Goal: Task Accomplishment & Management: Manage account settings

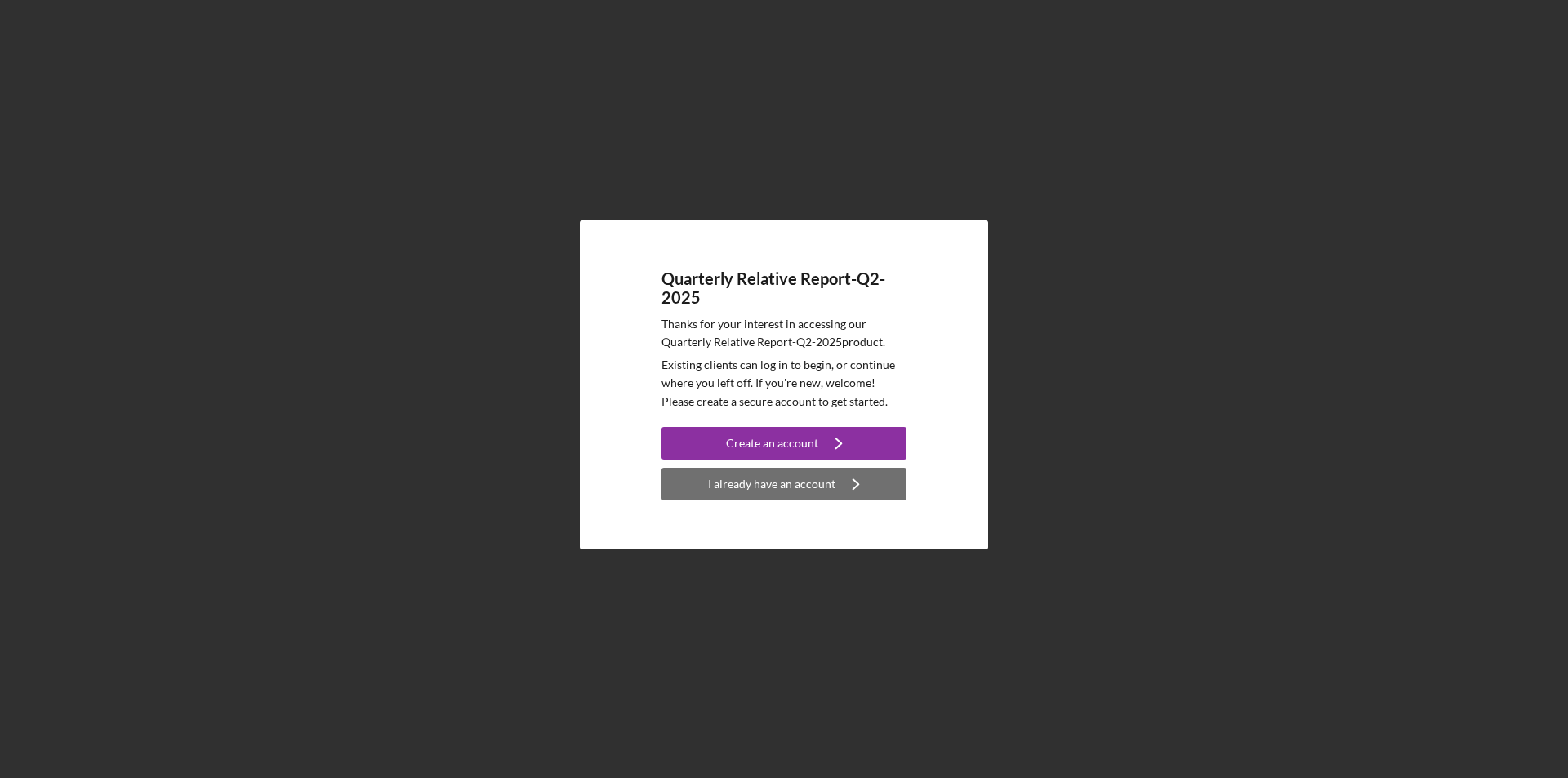
click at [775, 481] on div "I already have an account" at bounding box center [771, 484] width 127 height 32
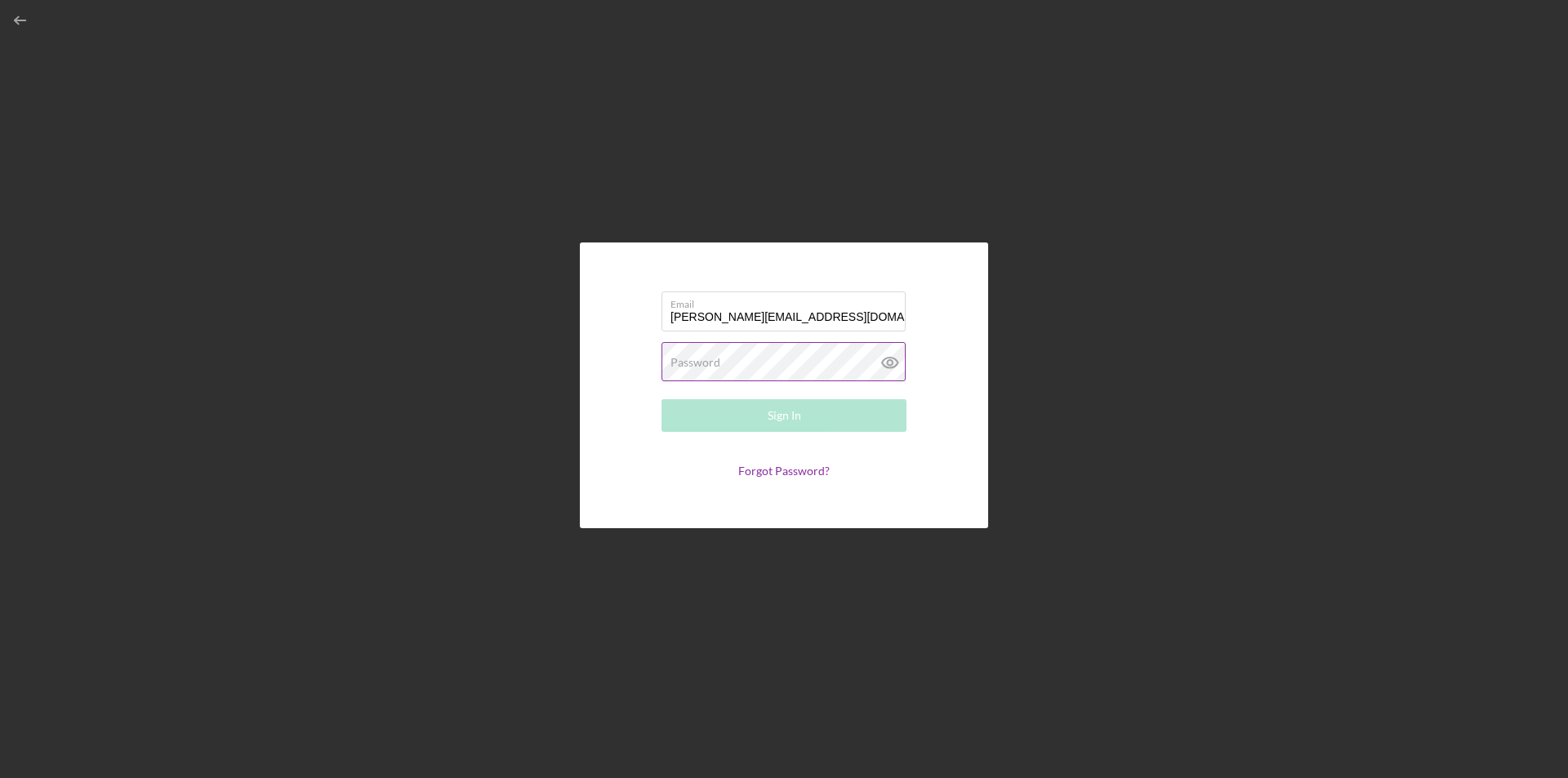
type input "[PERSON_NAME][EMAIL_ADDRESS][DOMAIN_NAME]"
click at [687, 363] on label "Password" at bounding box center [695, 363] width 50 height 13
click at [780, 416] on div "Sign In" at bounding box center [784, 415] width 33 height 32
click at [887, 361] on icon at bounding box center [890, 363] width 41 height 41
click at [782, 469] on link "Forgot Password?" at bounding box center [784, 471] width 92 height 14
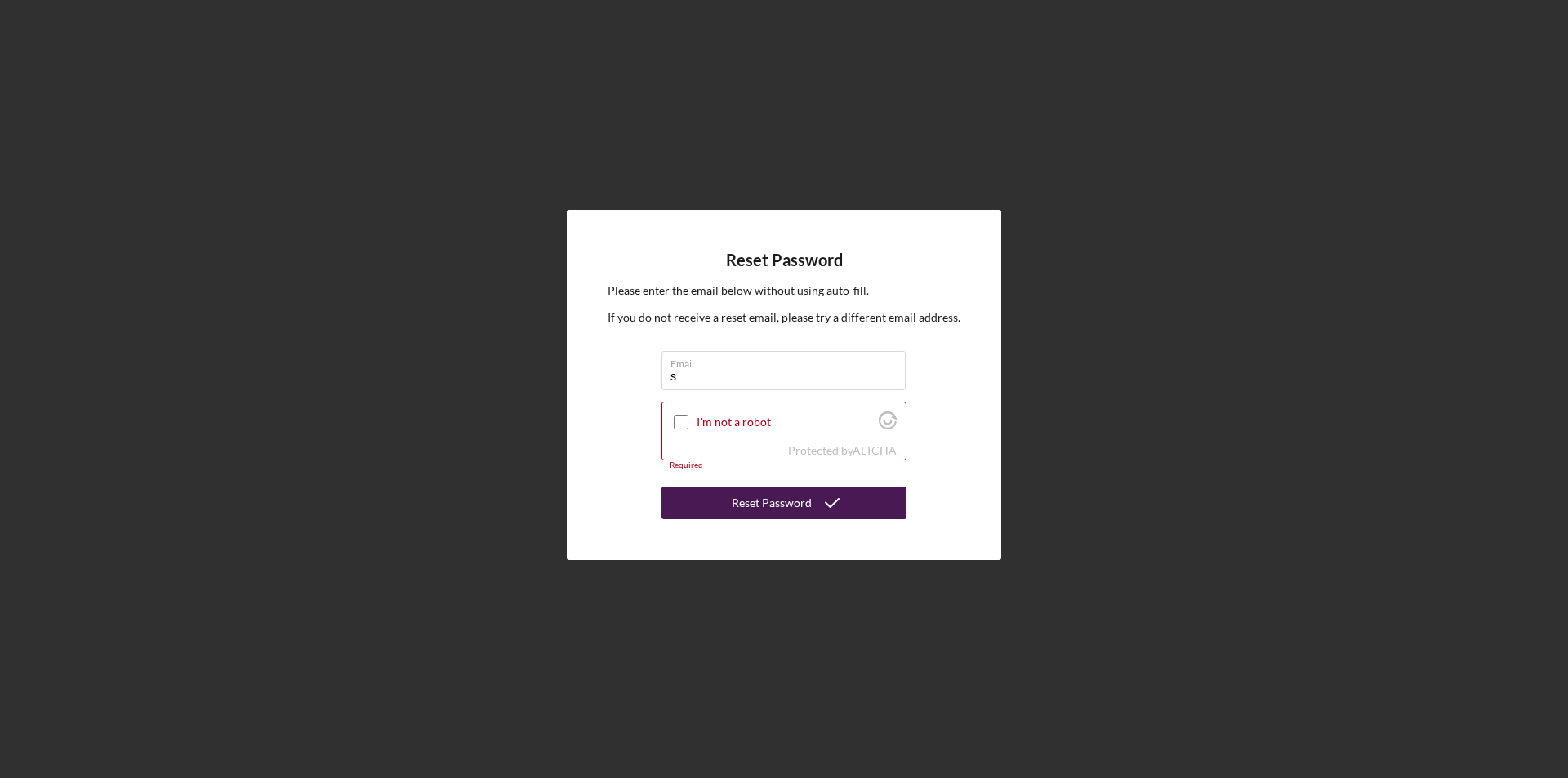
type input "[PERSON_NAME][EMAIL_ADDRESS][DOMAIN_NAME]"
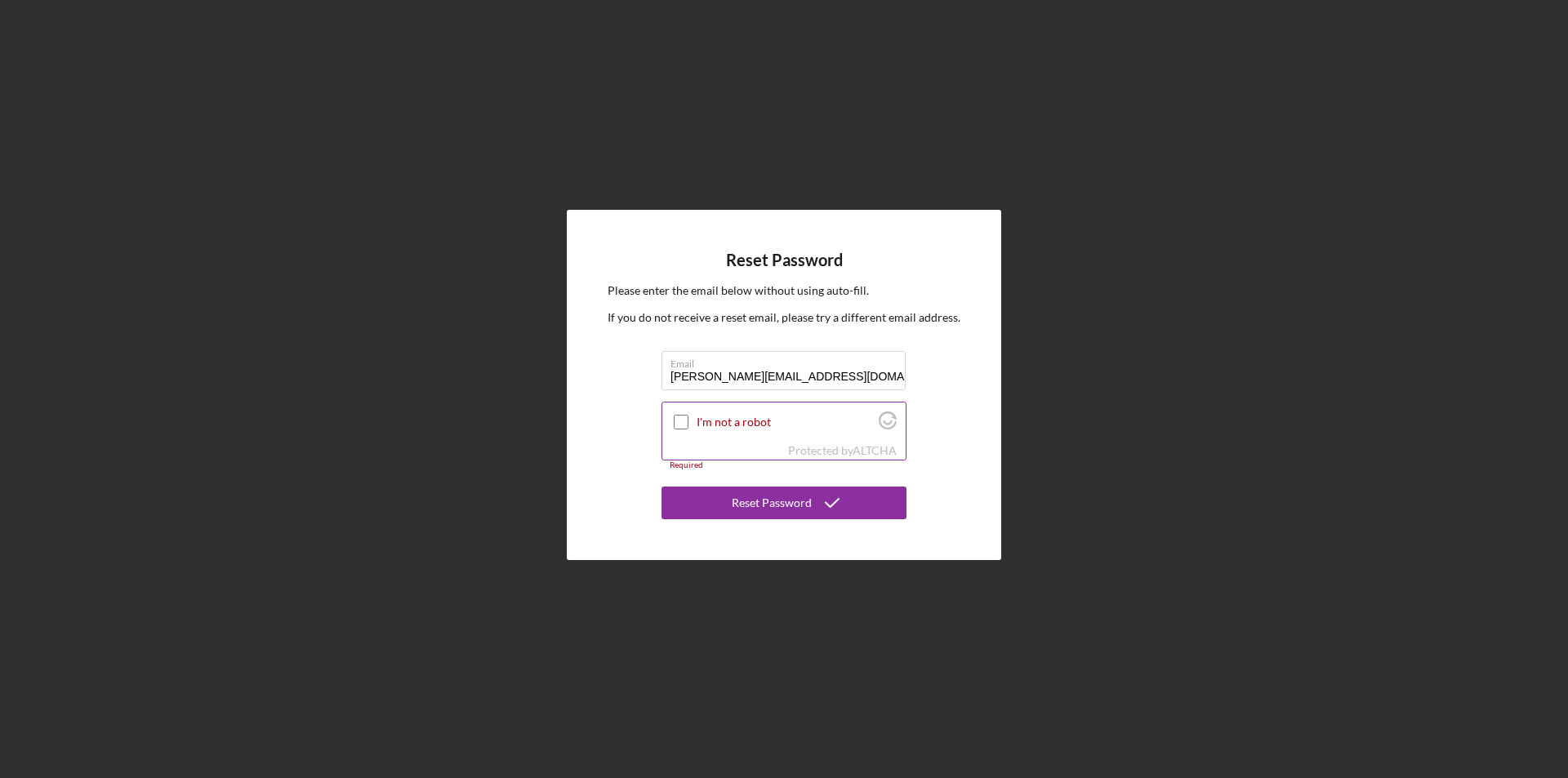
click at [681, 422] on input "I'm not a robot" at bounding box center [681, 422] width 15 height 15
checkbox input "true"
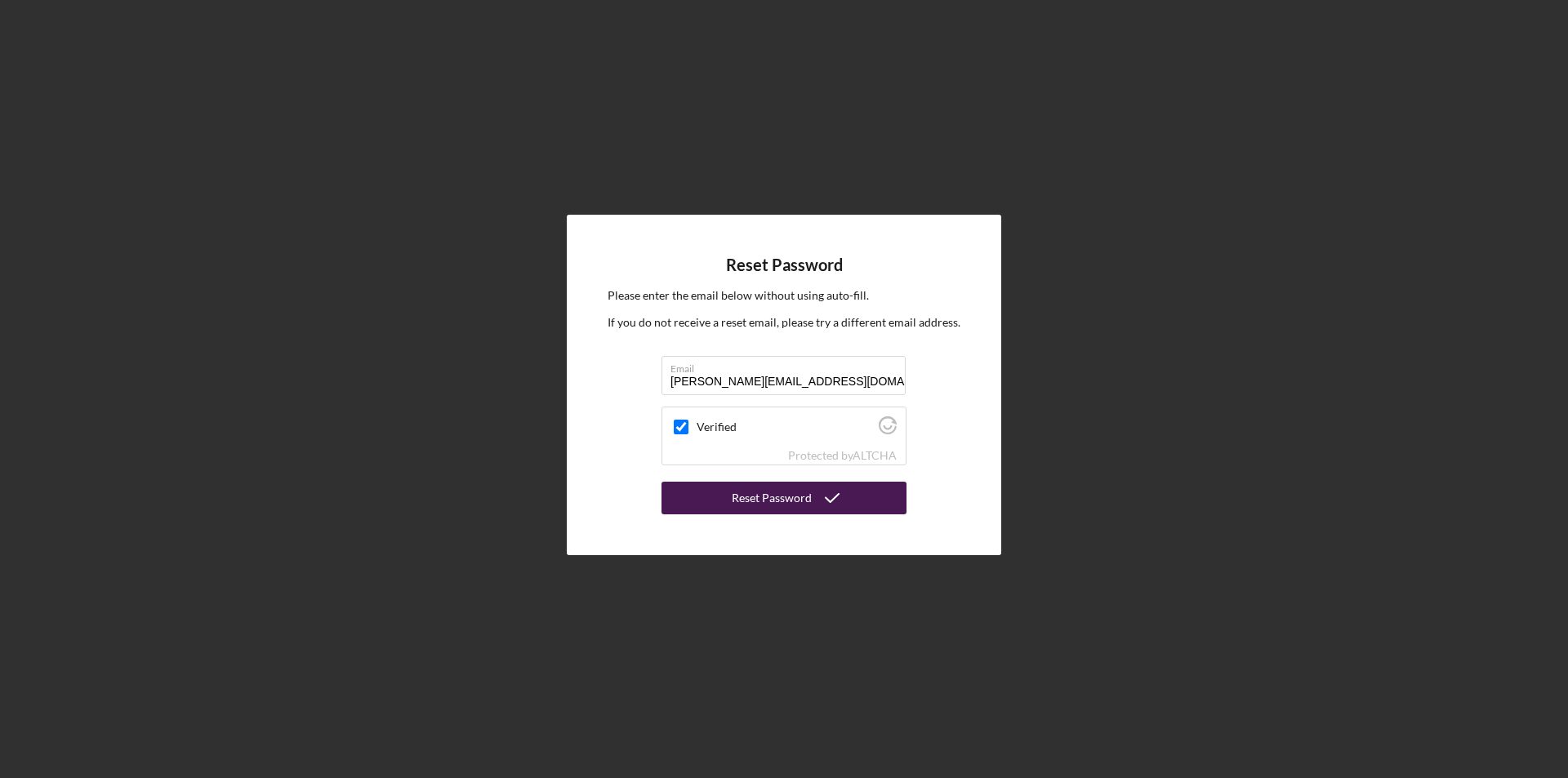
click at [764, 497] on div "Reset Password" at bounding box center [771, 498] width 80 height 32
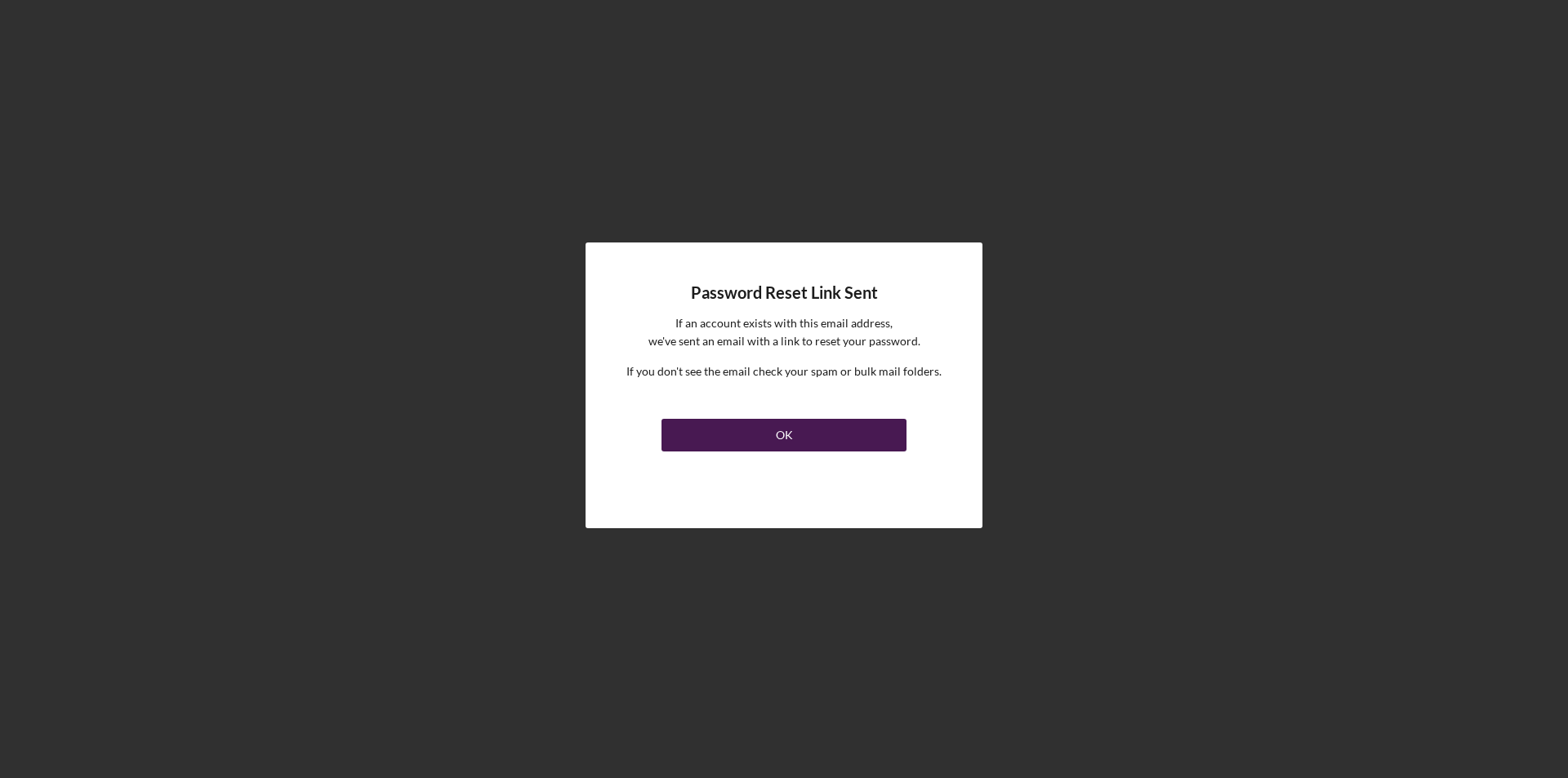
click at [782, 432] on div "OK" at bounding box center [784, 434] width 17 height 32
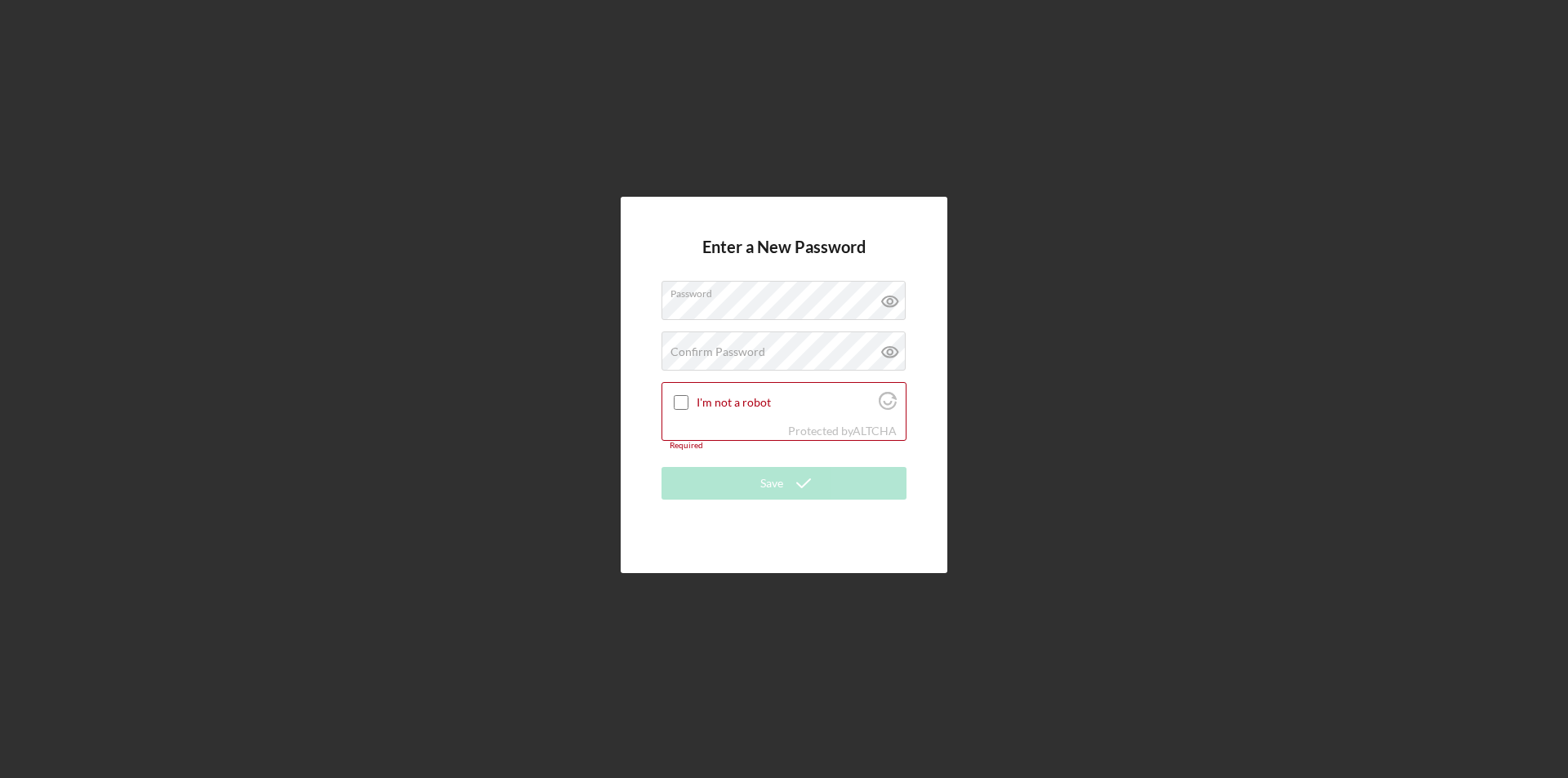
click at [778, 456] on form "Enter a New Password Password Confirm Password Passwords do not match. I'm not …" at bounding box center [784, 384] width 245 height 294
click at [685, 401] on input "I'm not a robot" at bounding box center [681, 403] width 15 height 15
checkbox input "true"
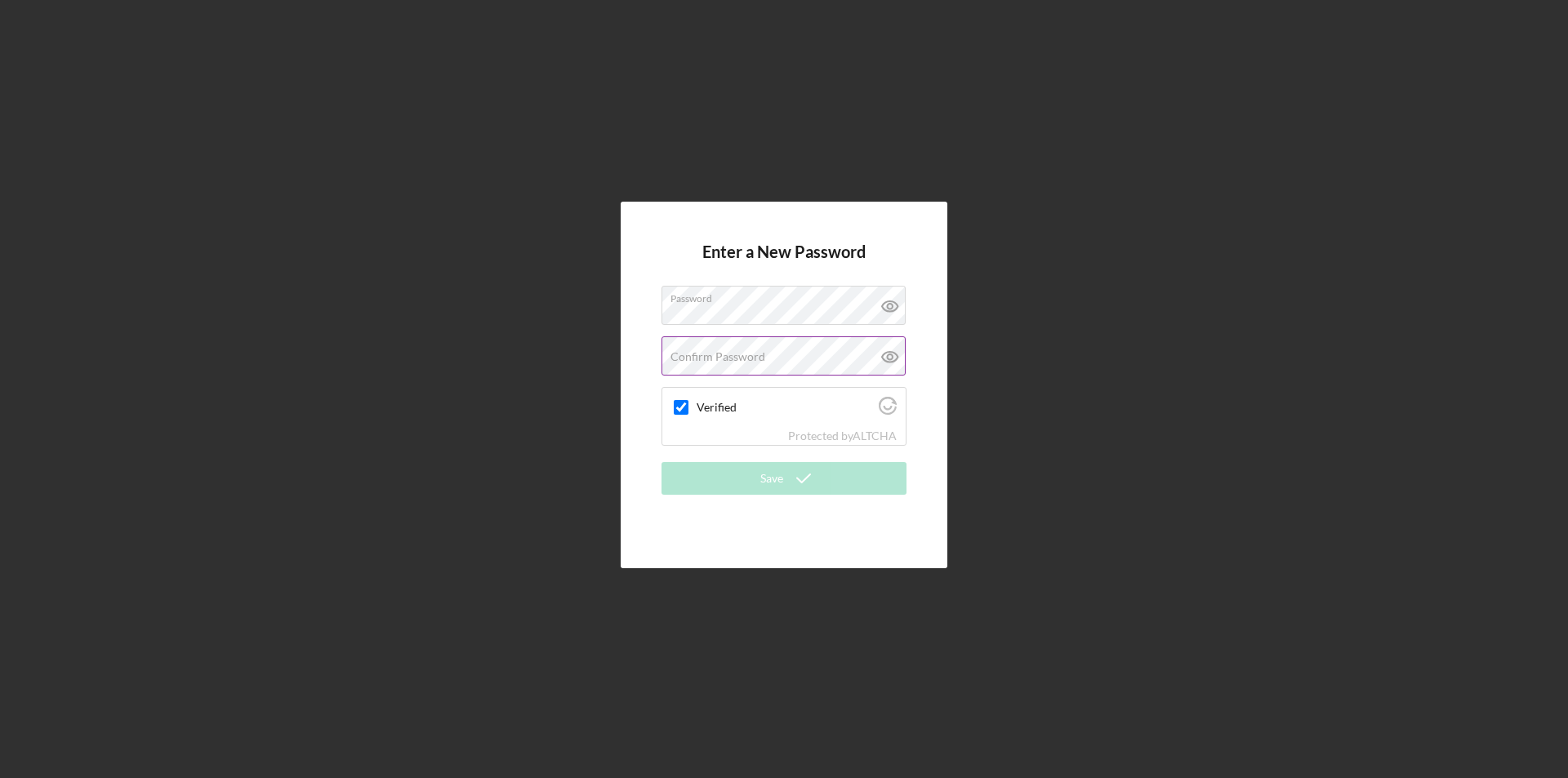
click at [677, 354] on label "Confirm Password" at bounding box center [718, 357] width 95 height 13
click at [780, 475] on div "Save" at bounding box center [771, 478] width 23 height 32
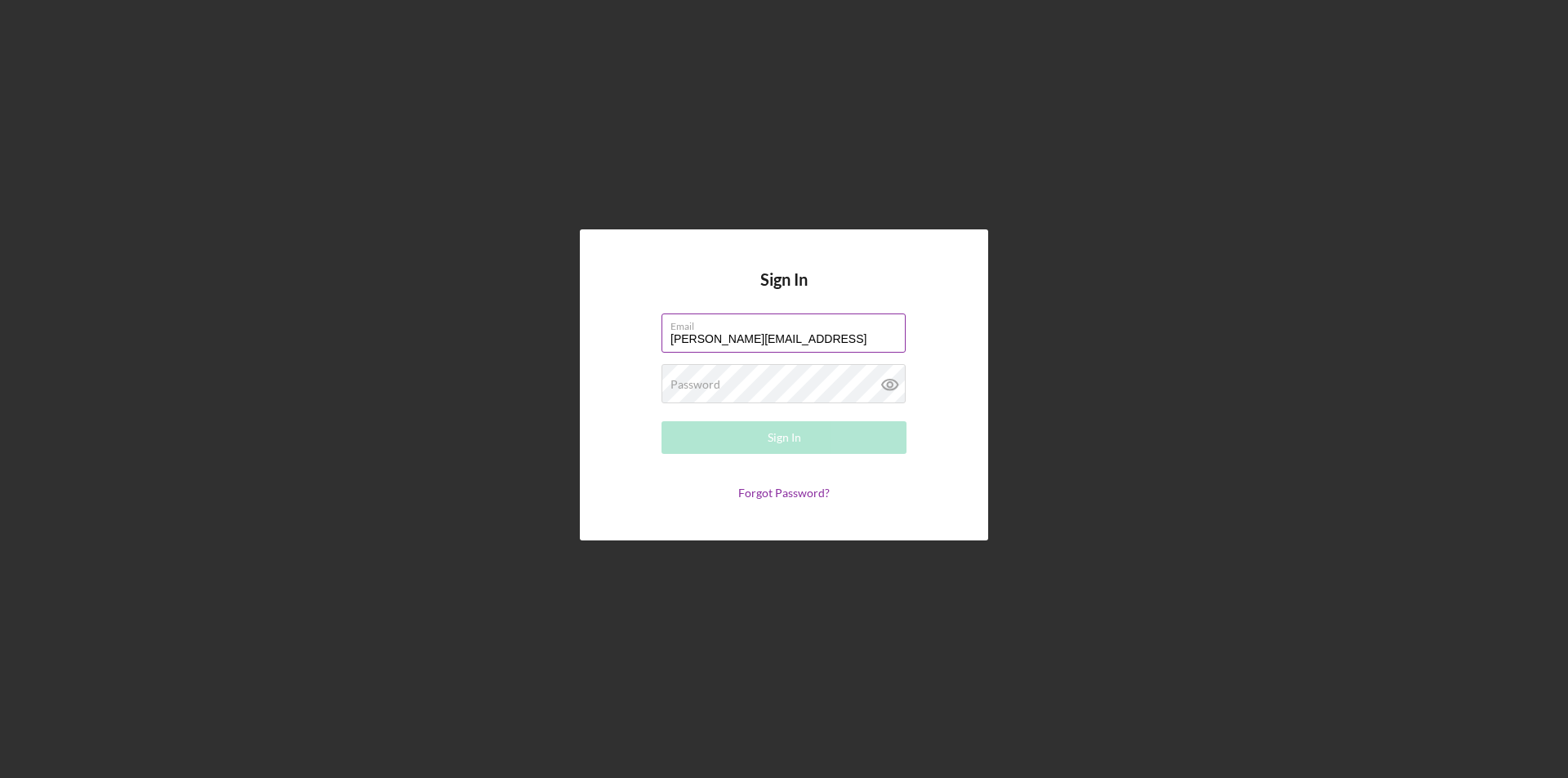
type input "[PERSON_NAME][EMAIL_ADDRESS][DOMAIN_NAME]"
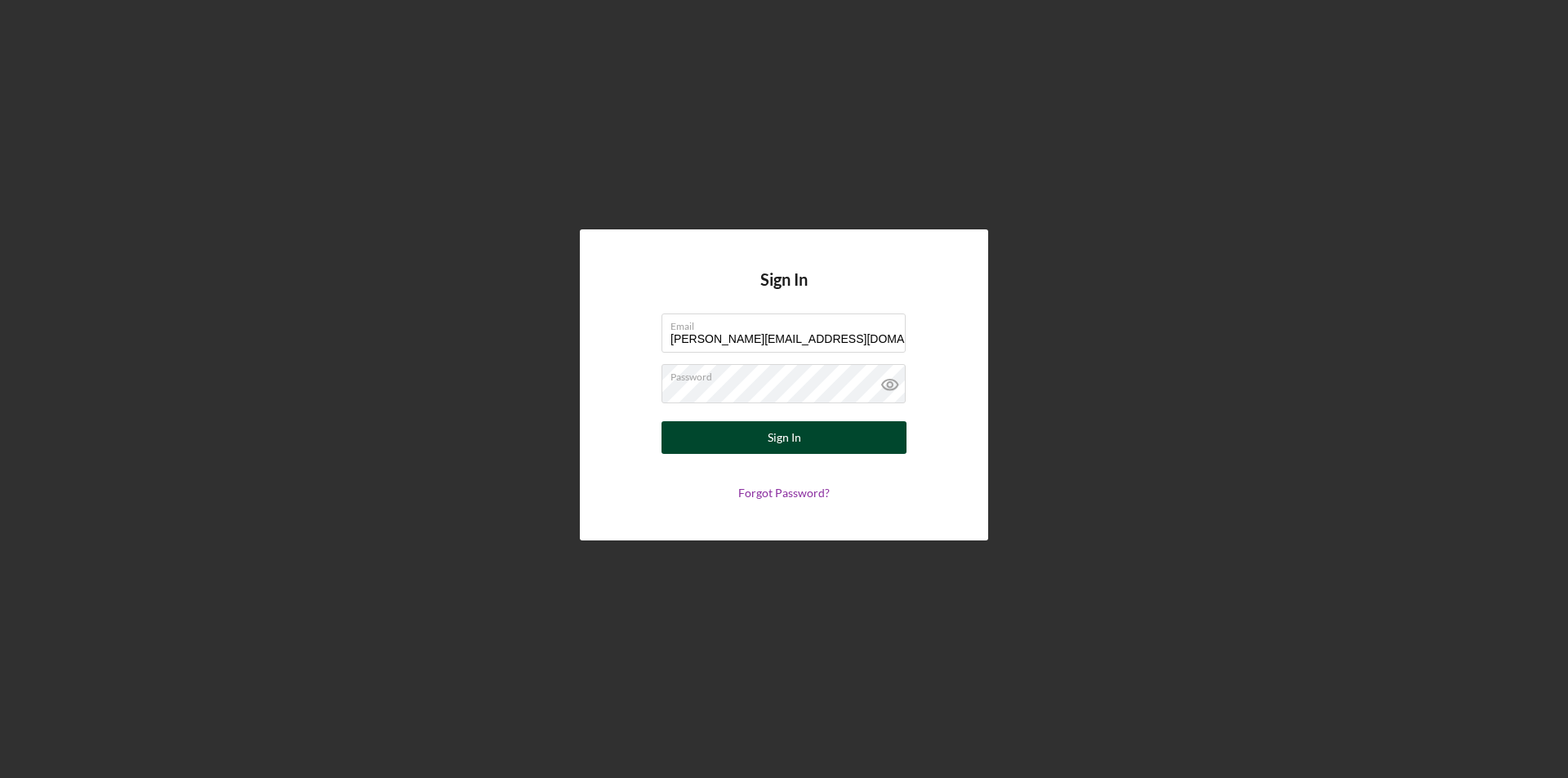
click at [779, 437] on div "Sign In" at bounding box center [784, 437] width 33 height 32
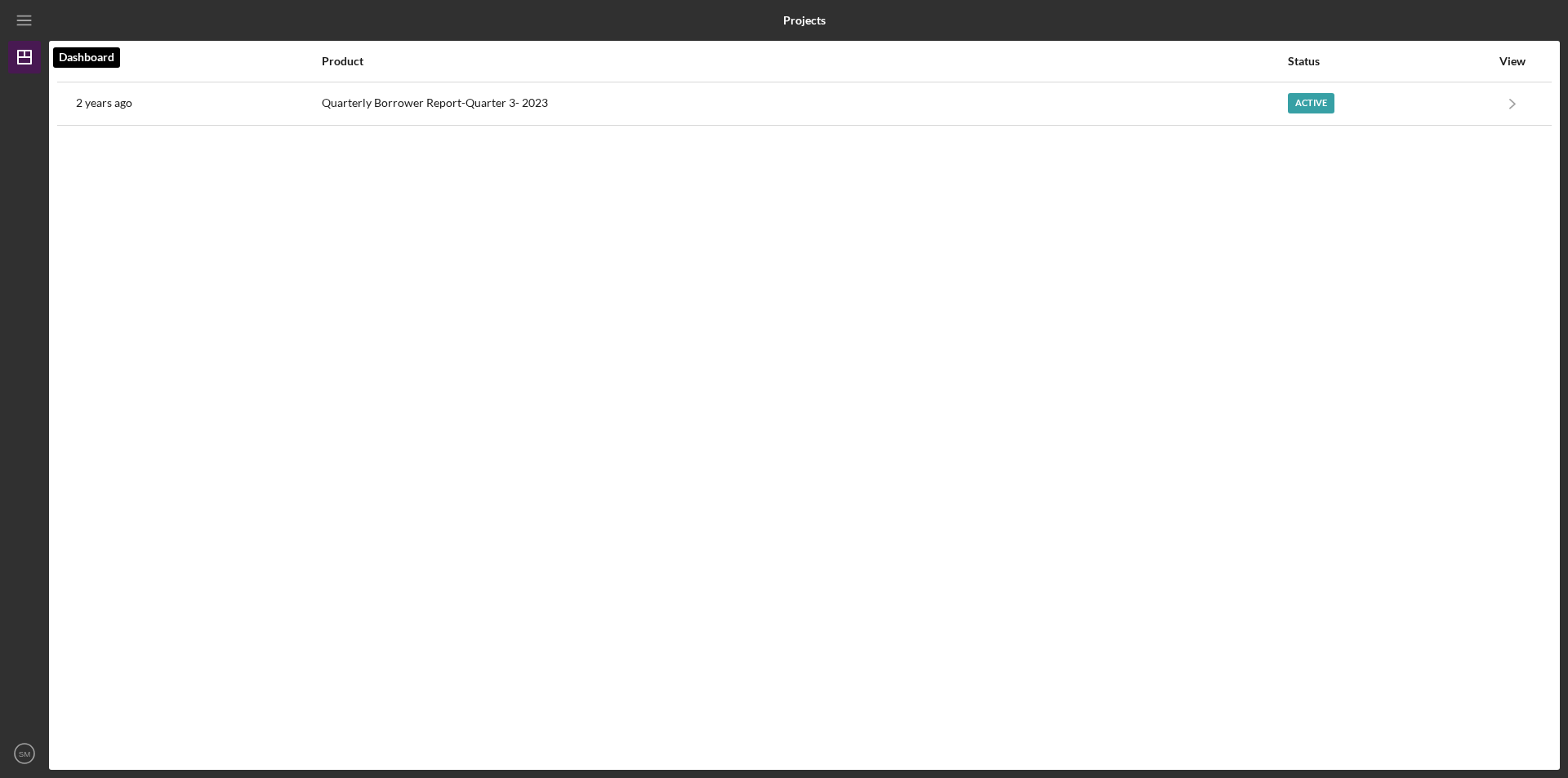
click at [19, 52] on icon "Icon/Dashboard" at bounding box center [24, 58] width 41 height 41
click at [22, 20] on line "button" at bounding box center [23, 20] width 13 height 0
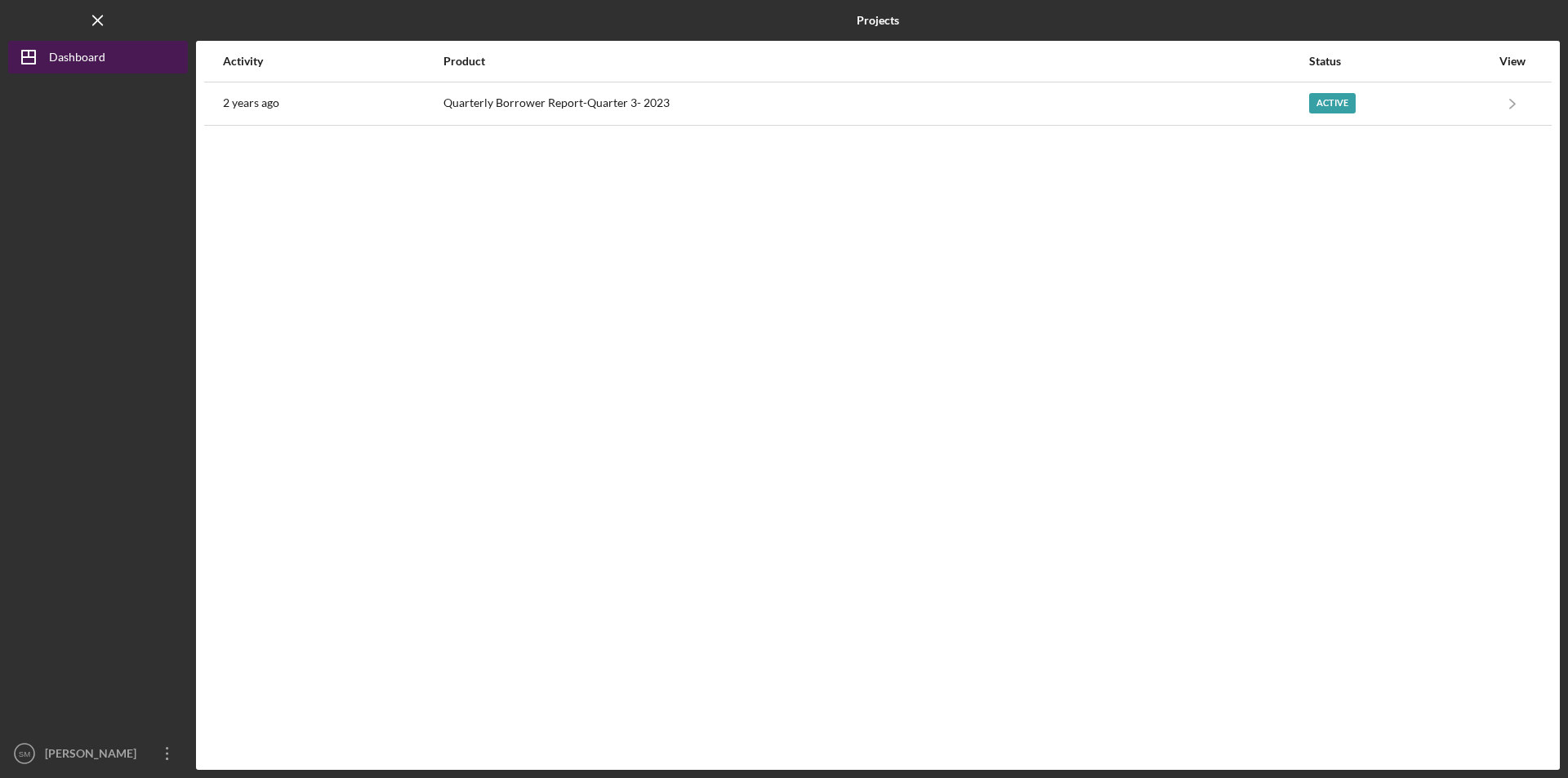
click at [77, 55] on div "Dashboard" at bounding box center [77, 59] width 57 height 37
click at [868, 23] on b "Projects" at bounding box center [878, 20] width 43 height 13
click at [97, 19] on line "button" at bounding box center [97, 20] width 9 height 9
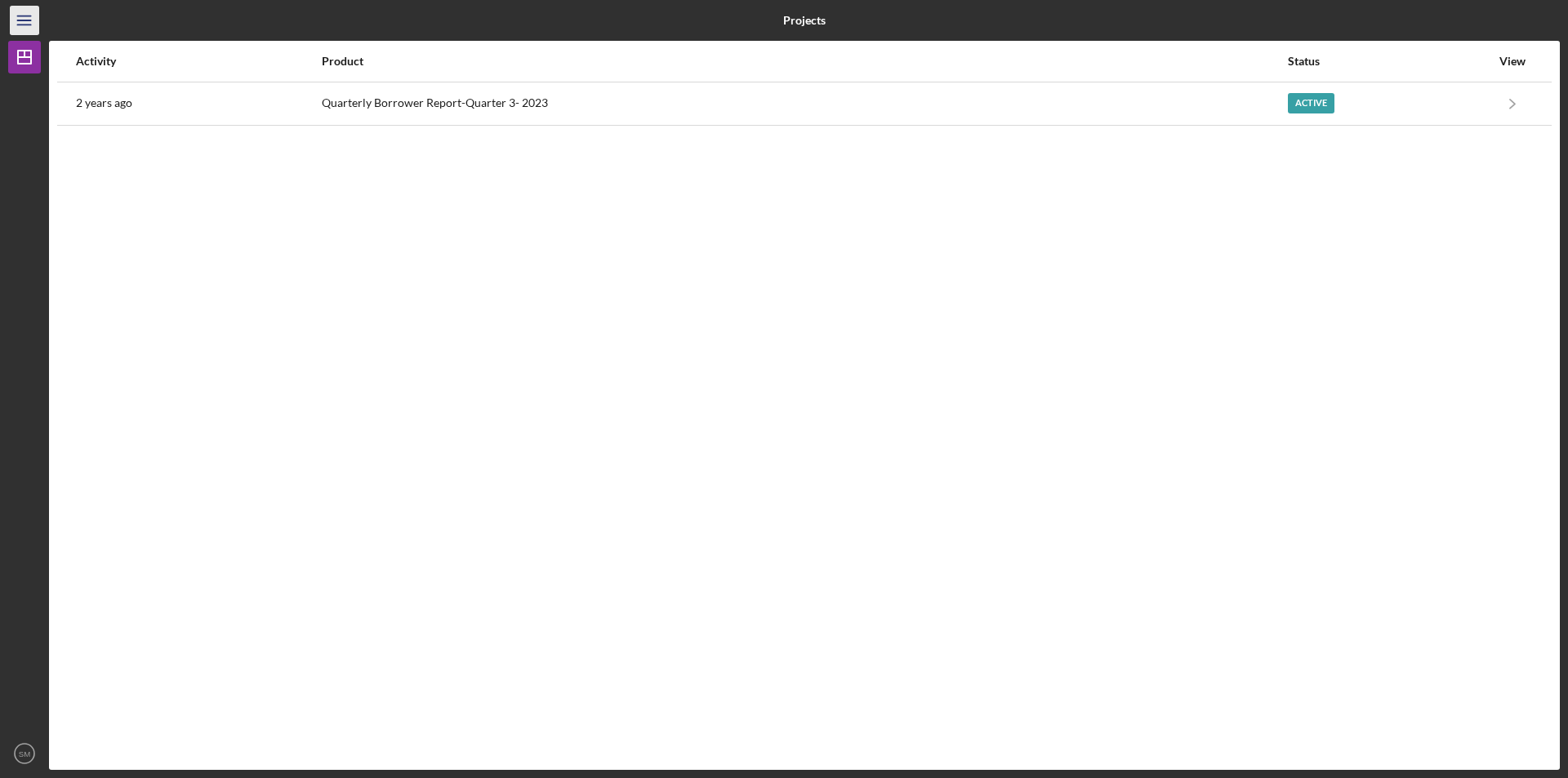
click at [26, 20] on line "button" at bounding box center [23, 20] width 13 height 0
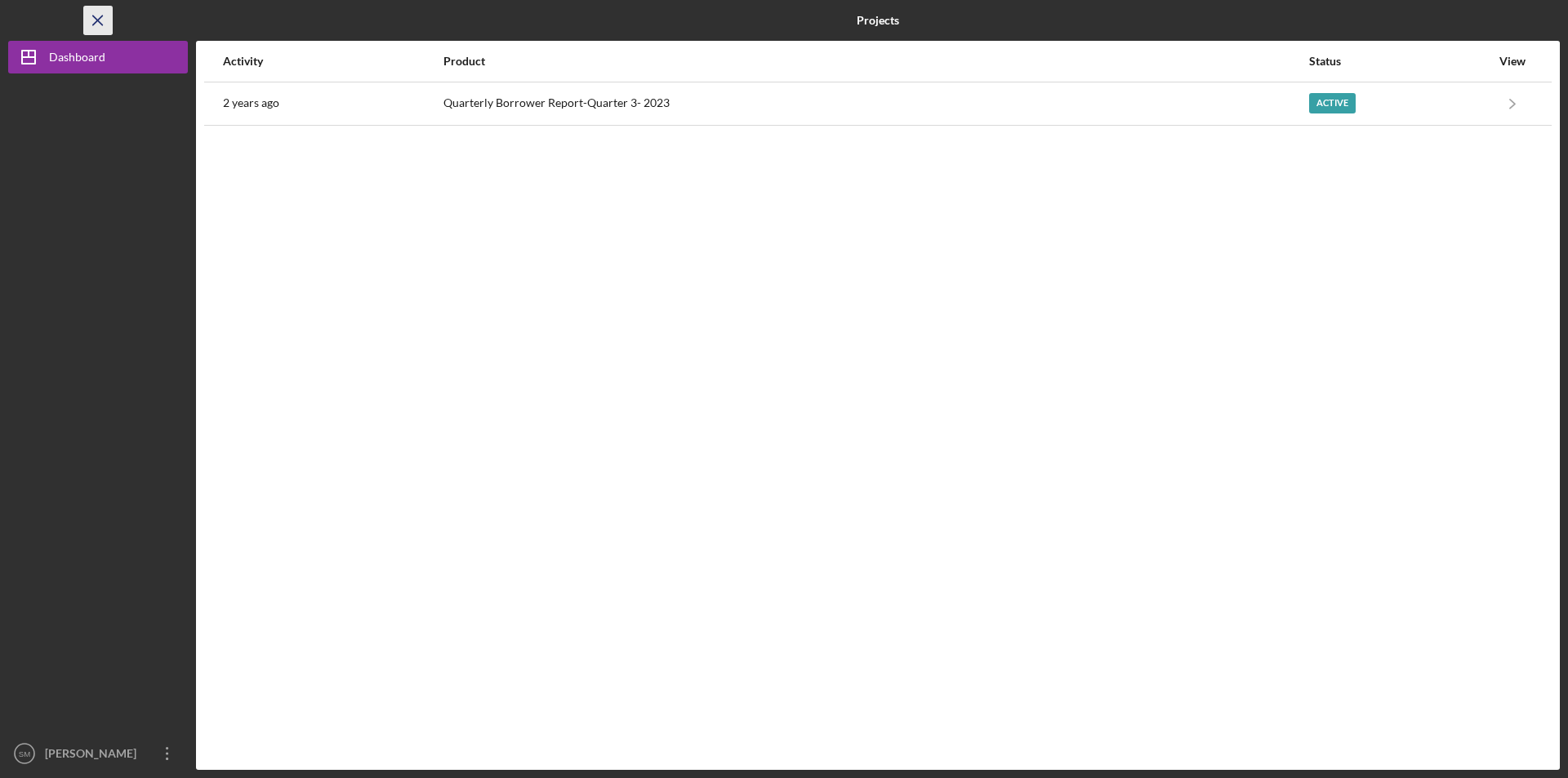
click at [99, 18] on line "button" at bounding box center [97, 20] width 9 height 9
